Goal: Information Seeking & Learning: Learn about a topic

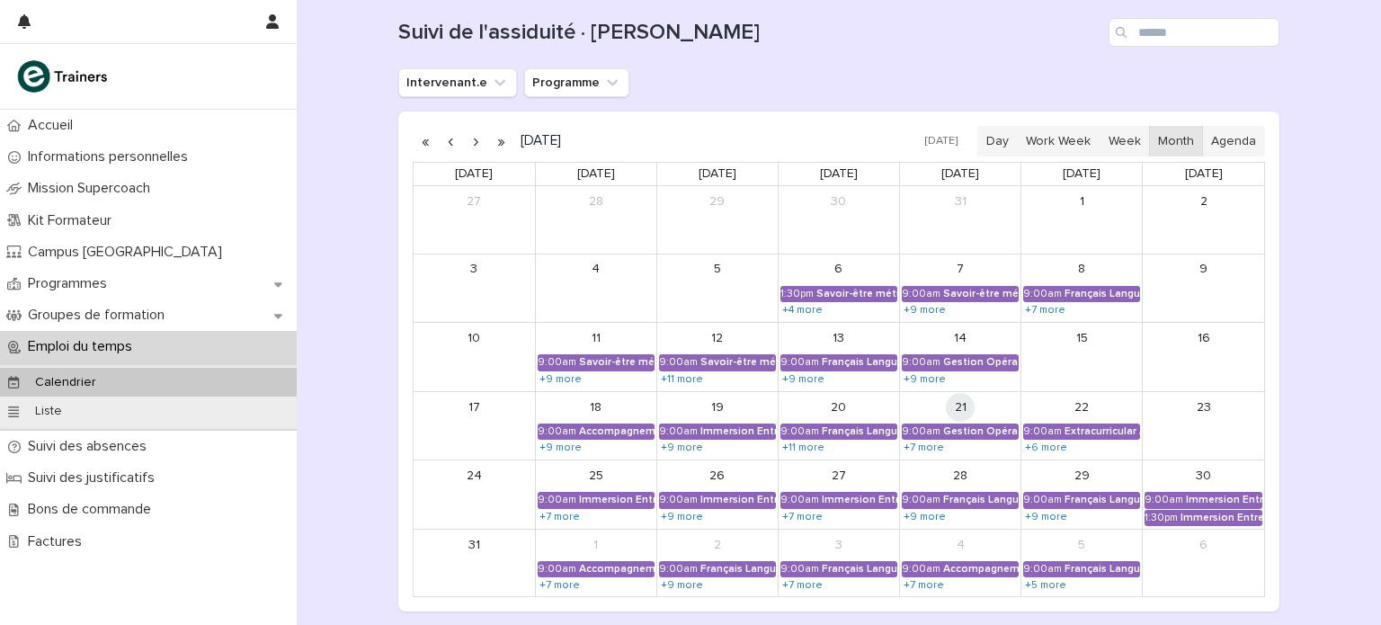
scroll to position [200, 0]
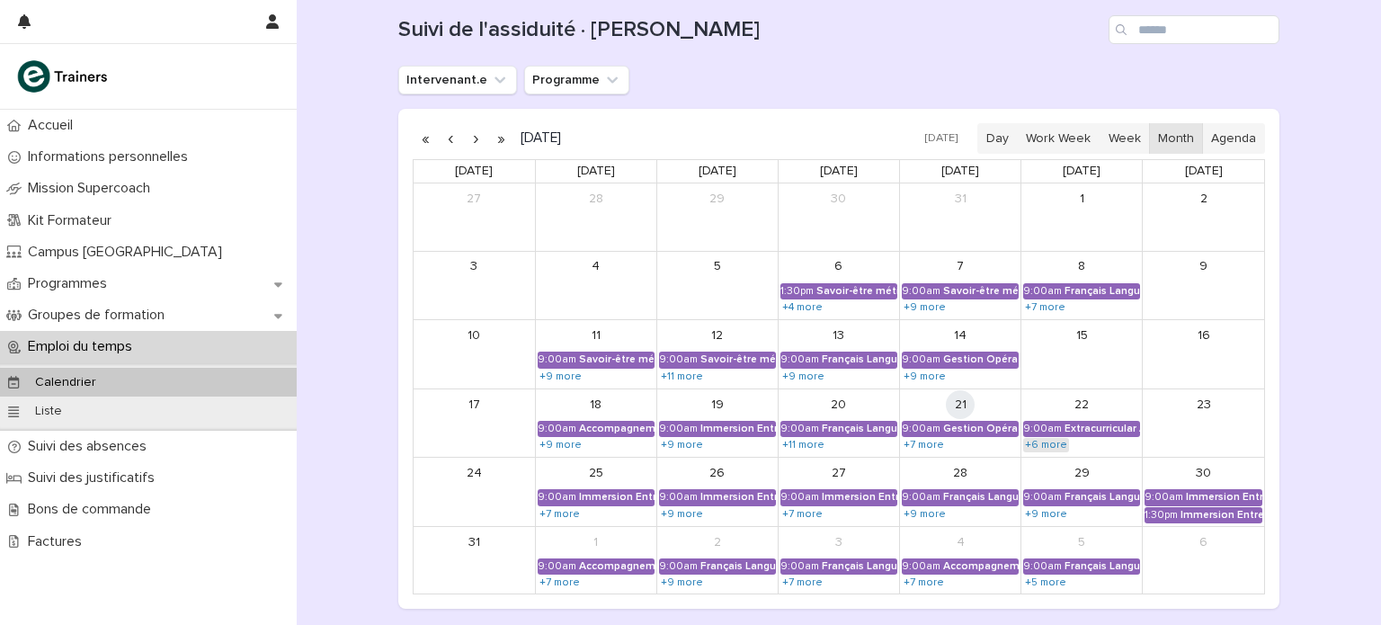
click at [1030, 442] on link "+6 more" at bounding box center [1046, 445] width 46 height 14
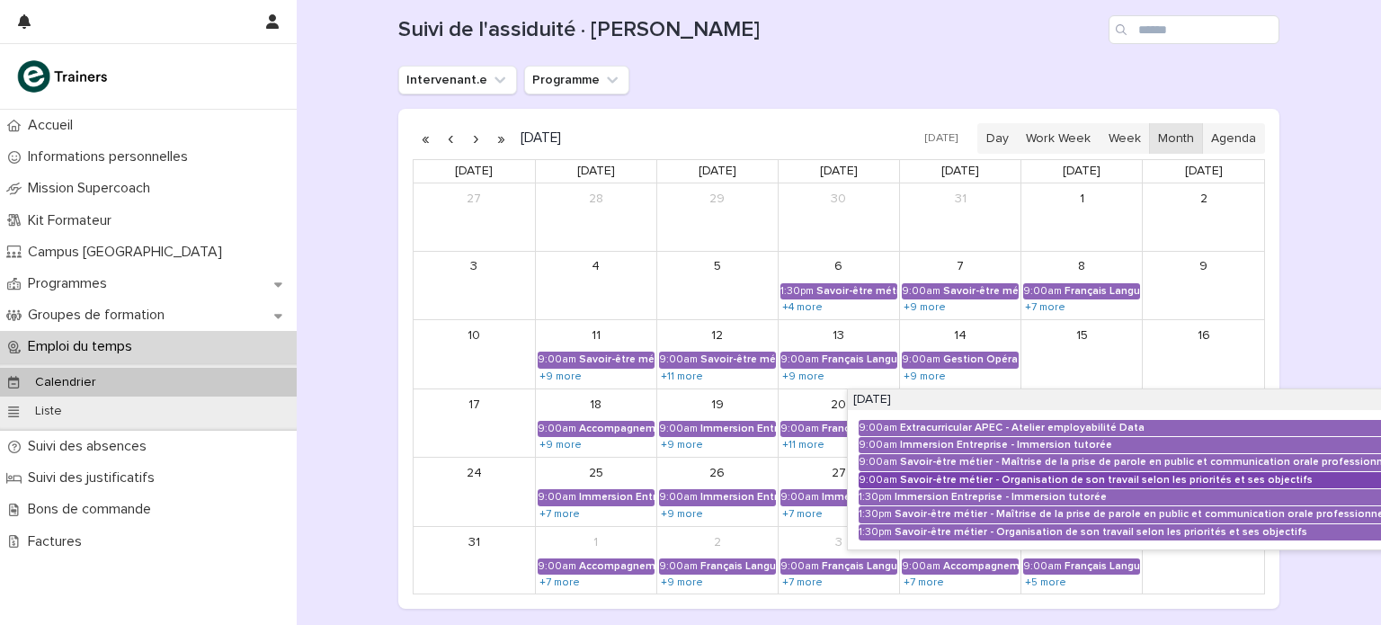
click at [982, 477] on div "Savoir-être métier - Organisation de son travail selon les priorités et ses obj…" at bounding box center [1150, 480] width 501 height 13
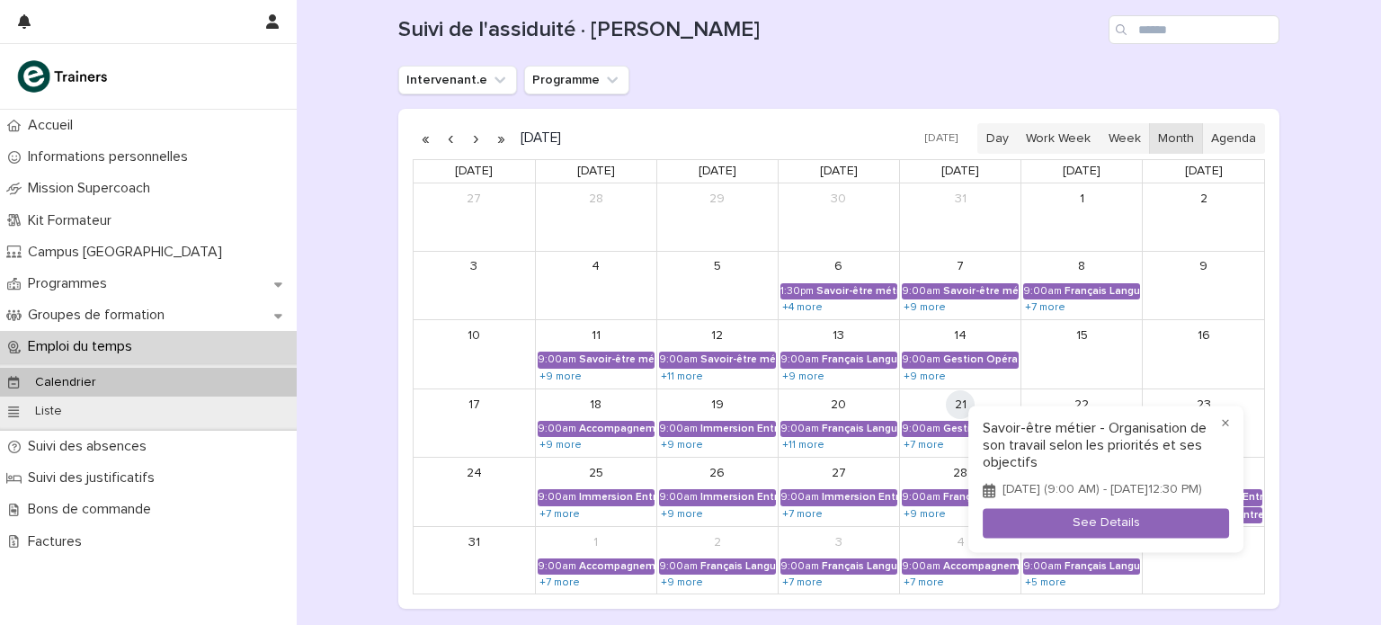
click at [39, 283] on div at bounding box center [690, 312] width 1381 height 625
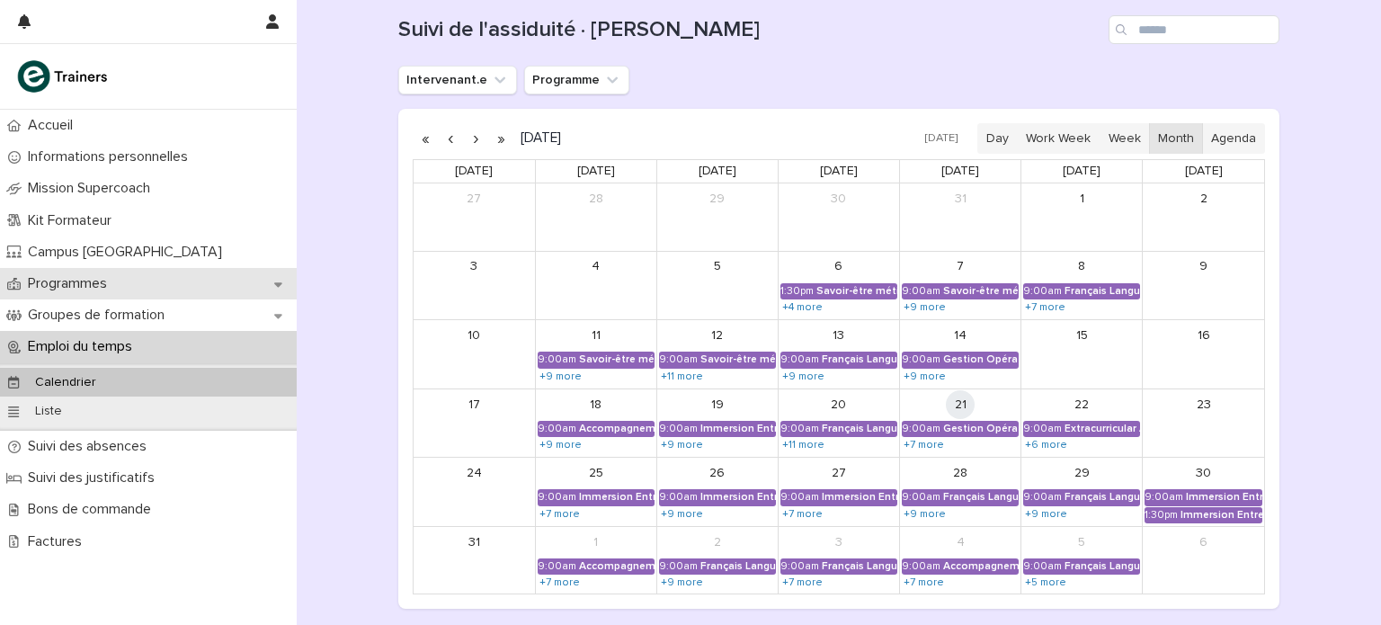
click at [77, 282] on p "Programmes" at bounding box center [71, 283] width 101 height 17
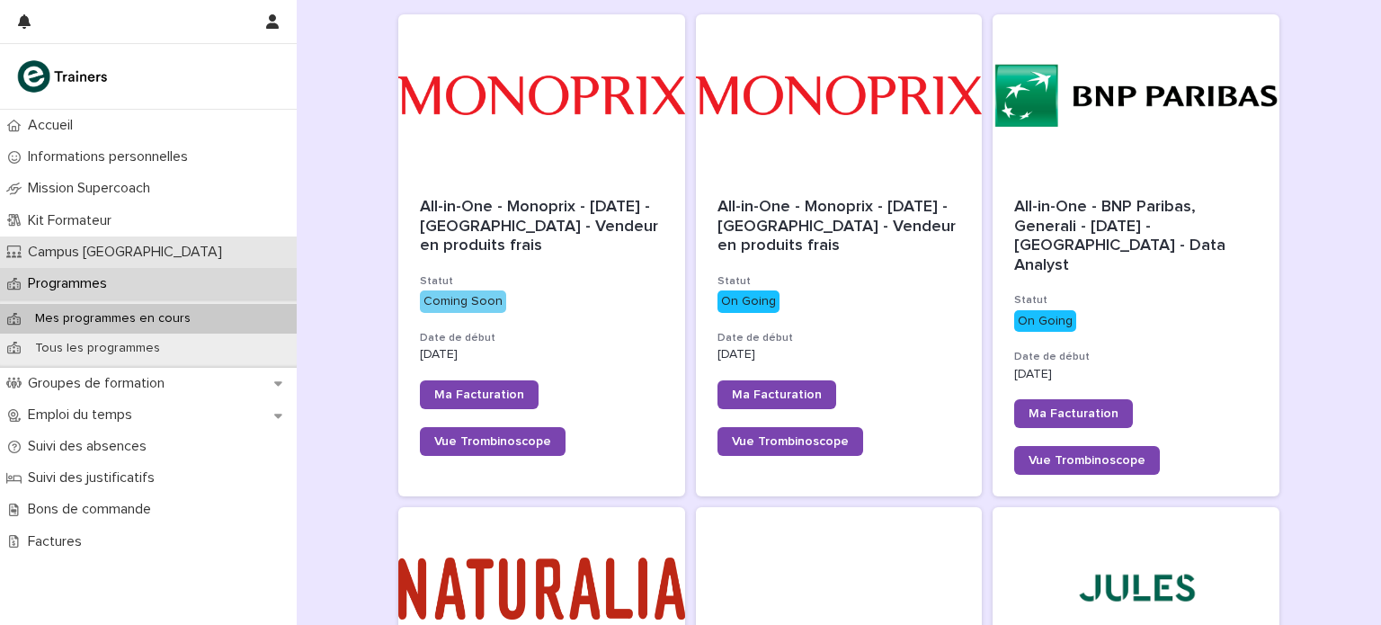
scroll to position [305, 0]
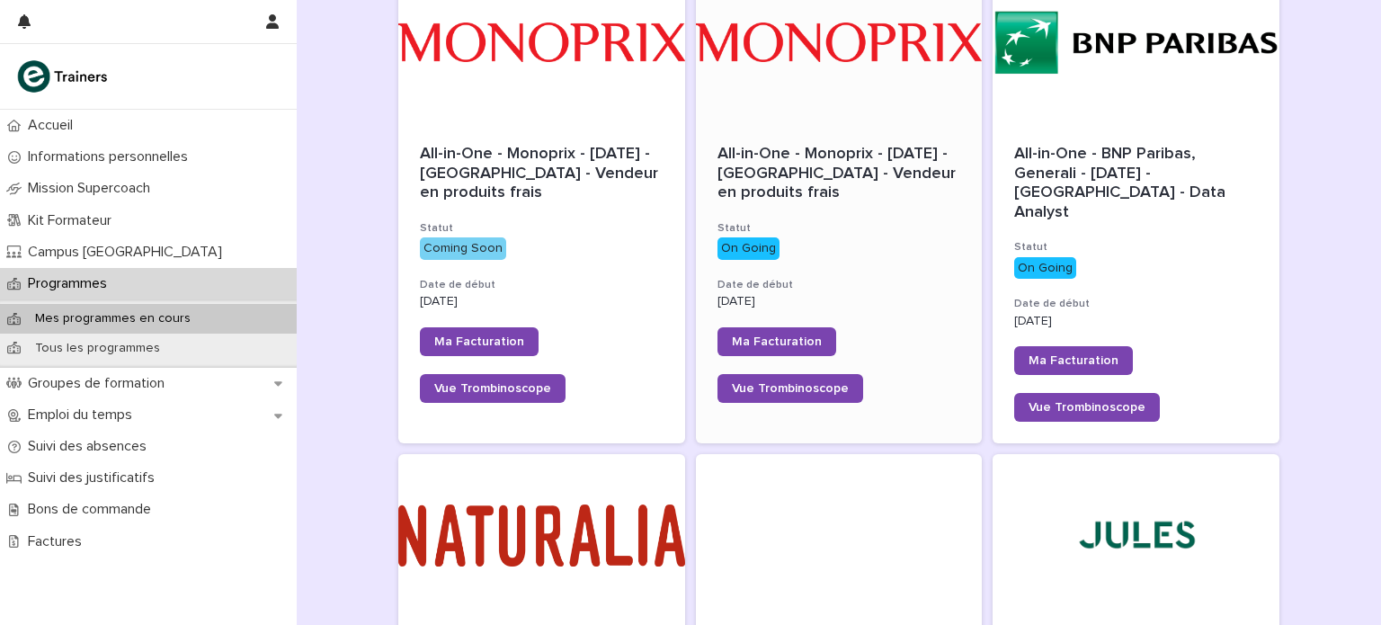
click at [767, 177] on span "All-in-One - Monoprix - [DATE] - [GEOGRAPHIC_DATA] - Vendeur en produits frais" at bounding box center [838, 173] width 243 height 55
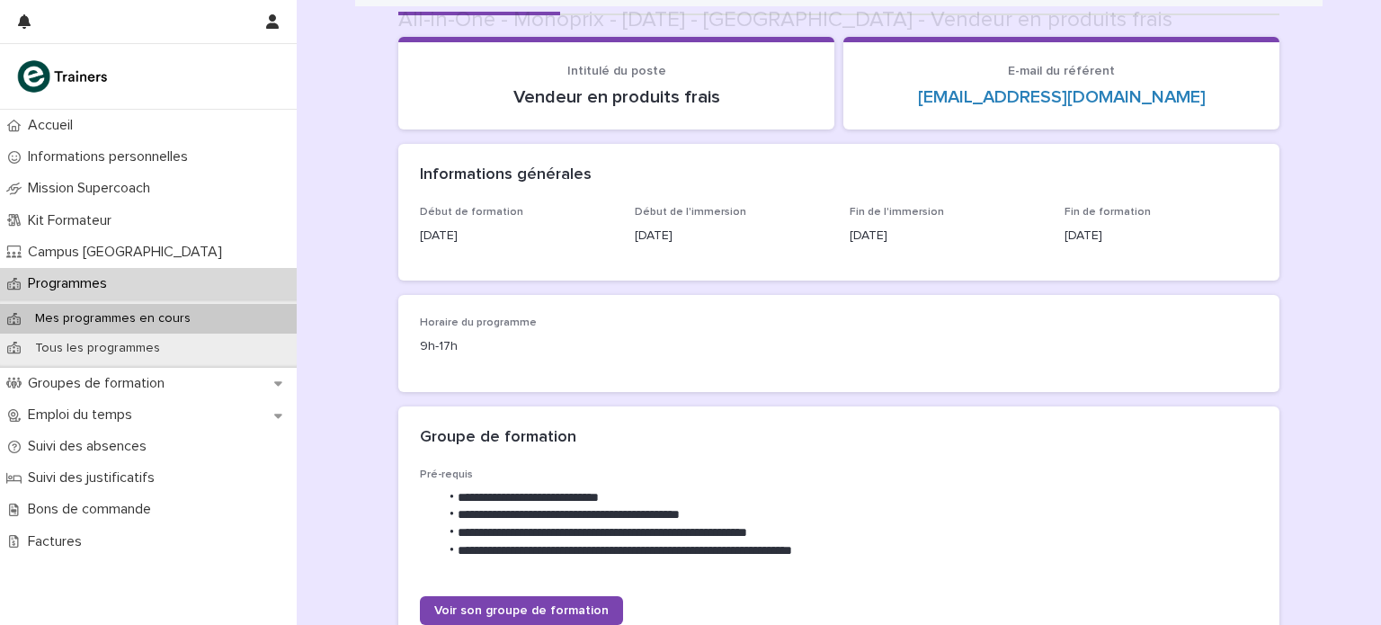
scroll to position [133, 0]
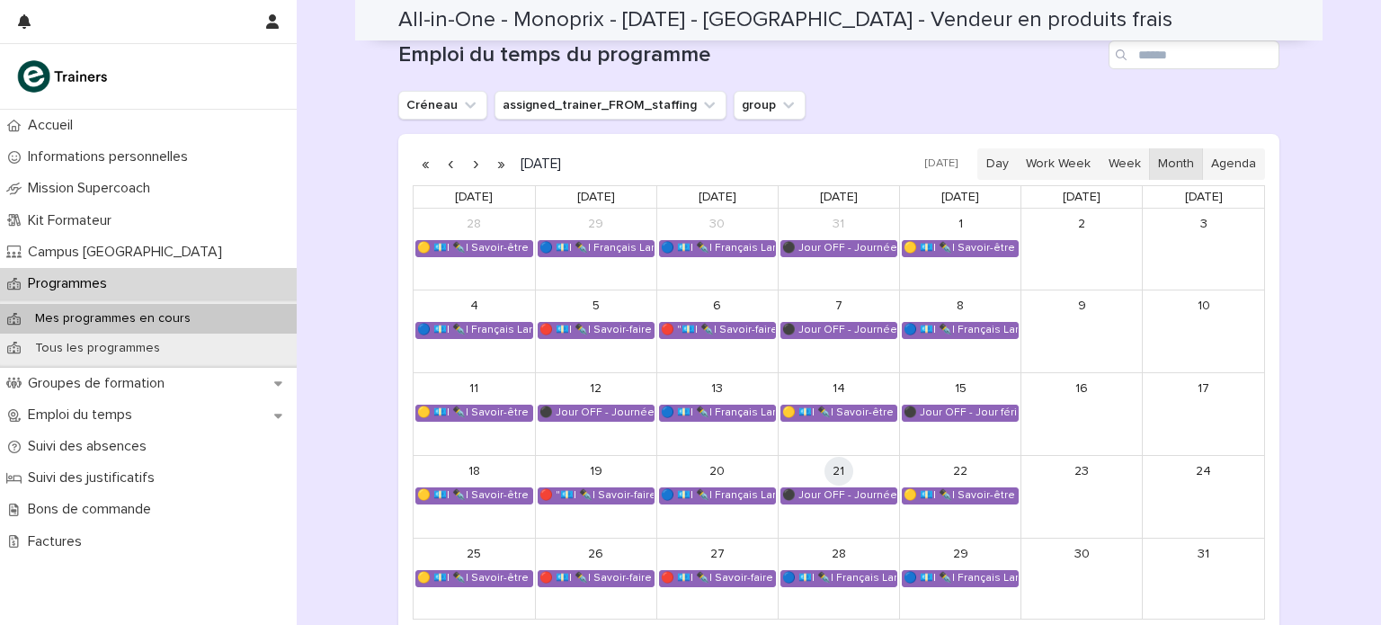
scroll to position [1191, 0]
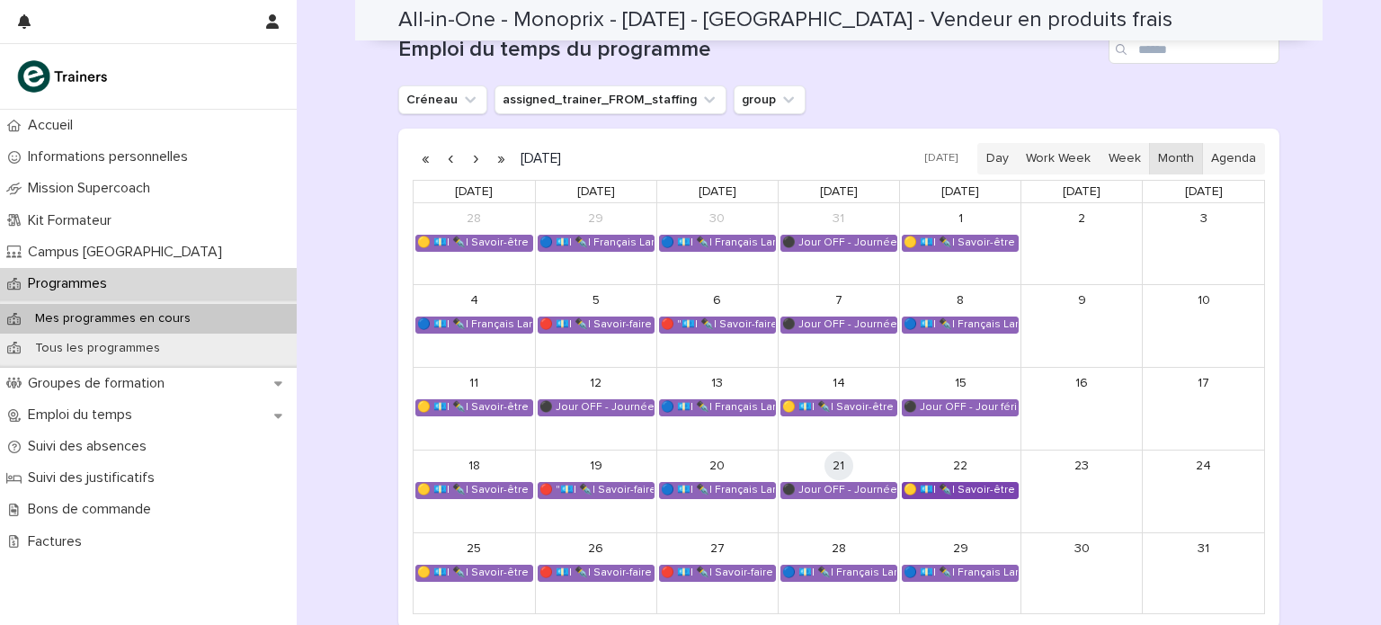
click at [942, 486] on div "🟡 💶| ✒️| Savoir-être métier - Organisation de son travail selon les priorités e…" at bounding box center [960, 490] width 115 height 14
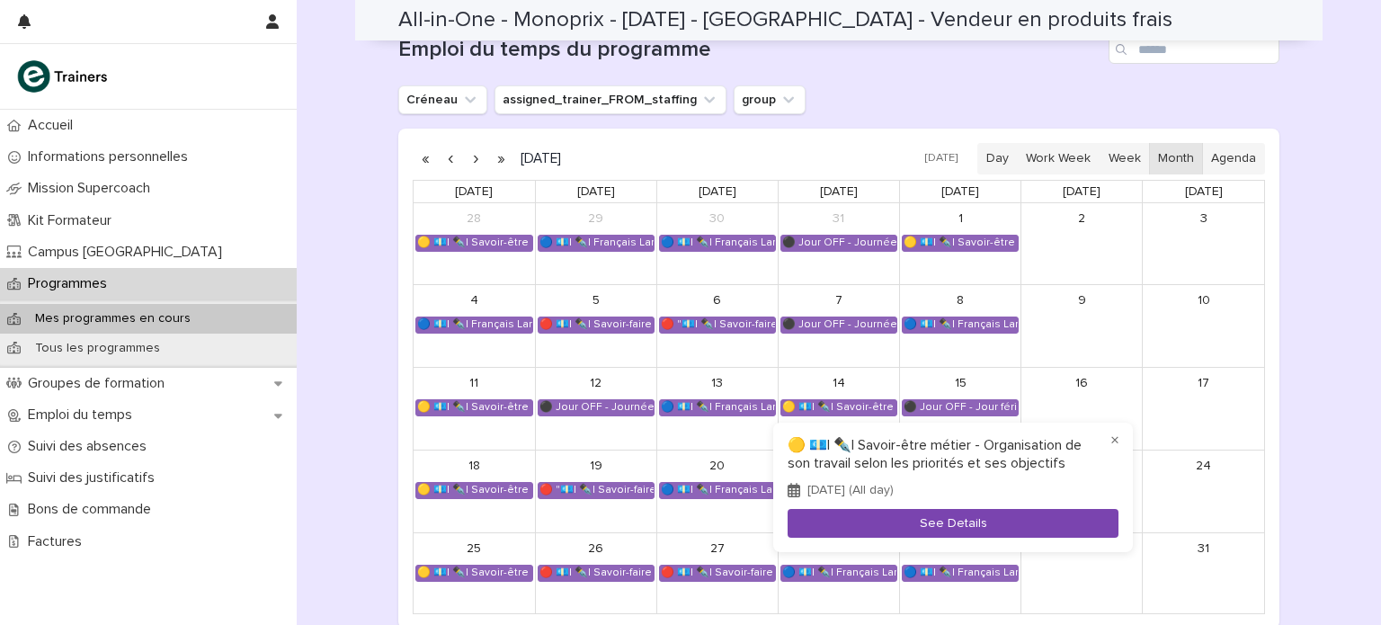
click at [931, 524] on button "See Details" at bounding box center [953, 524] width 331 height 30
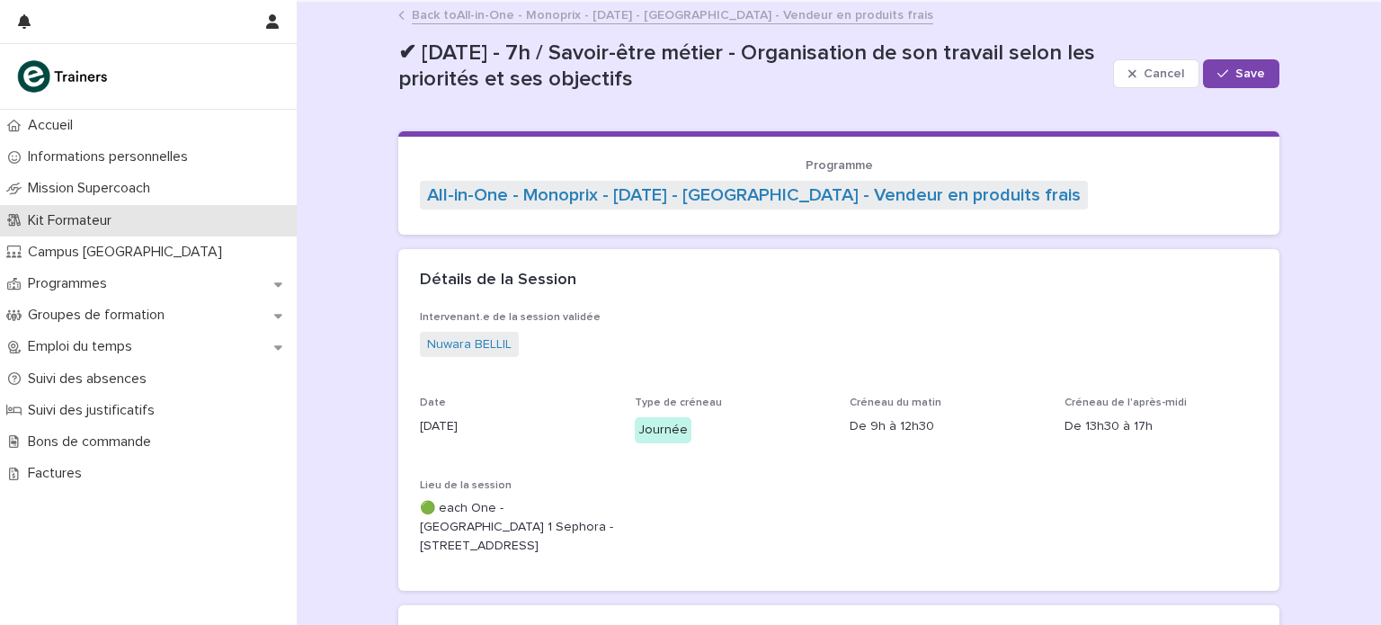
click at [101, 233] on div "Kit Formateur" at bounding box center [148, 220] width 297 height 31
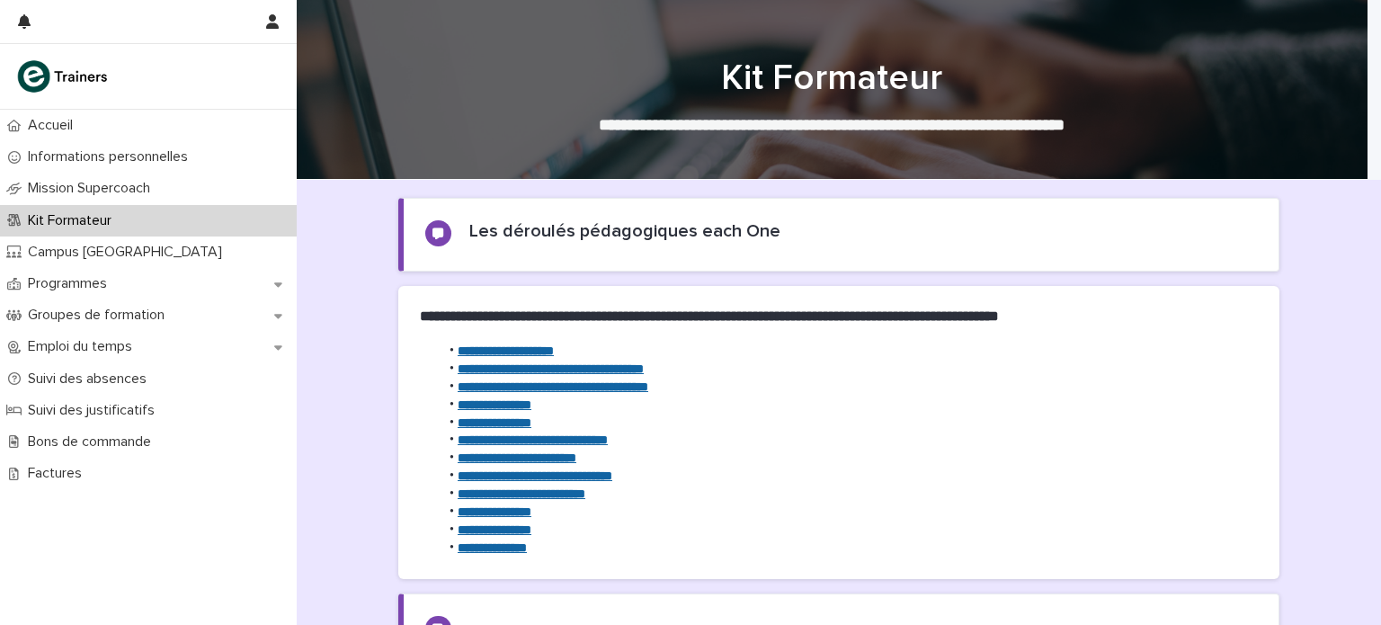
click at [596, 365] on strong "**********" at bounding box center [551, 368] width 186 height 13
